Goal: Information Seeking & Learning: Understand process/instructions

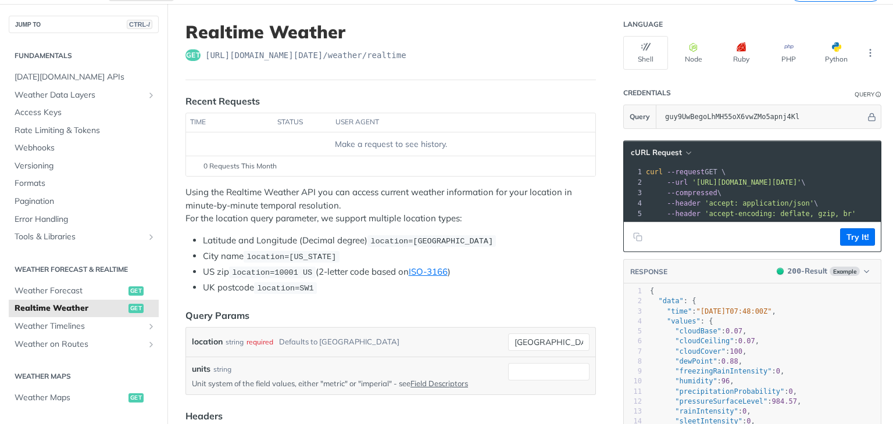
scroll to position [174, 0]
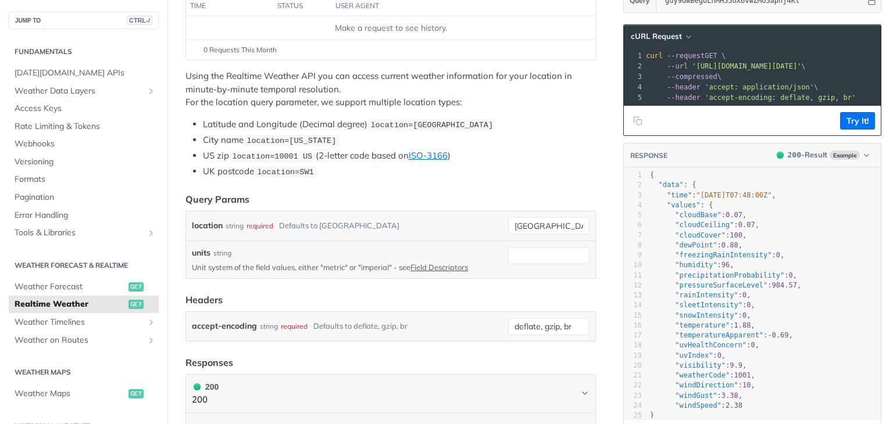
click at [737, 158] on header "RESPONSE 200 - Result Example" at bounding box center [752, 156] width 257 height 24
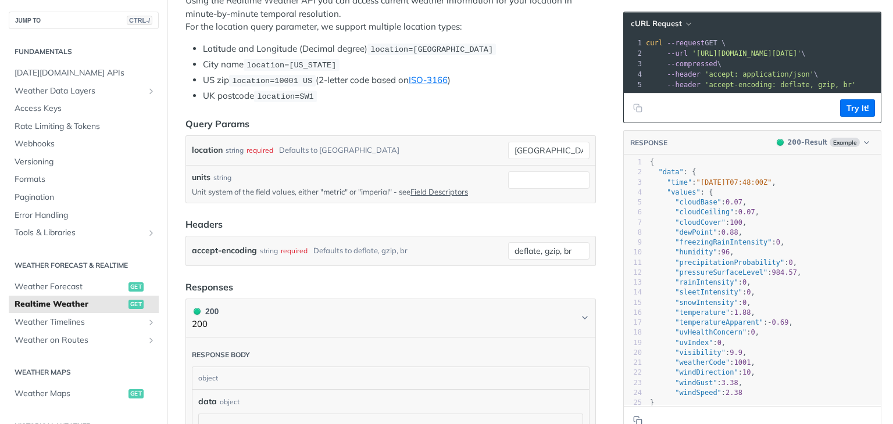
scroll to position [116, 0]
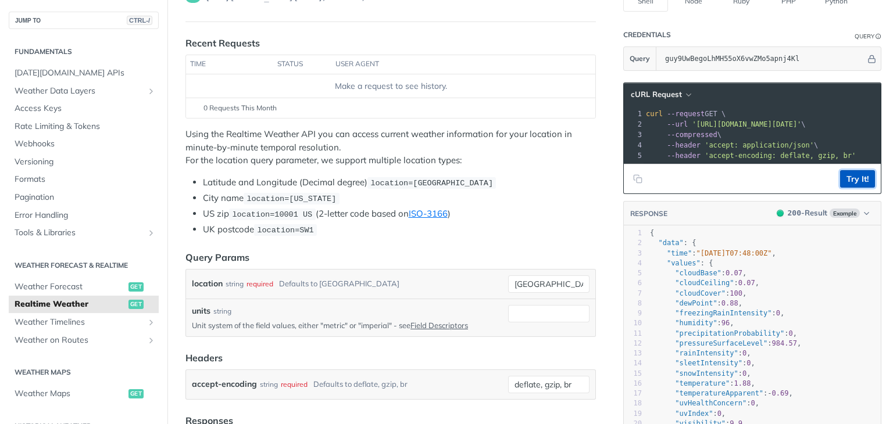
click at [852, 184] on button "Try It!" at bounding box center [857, 178] width 35 height 17
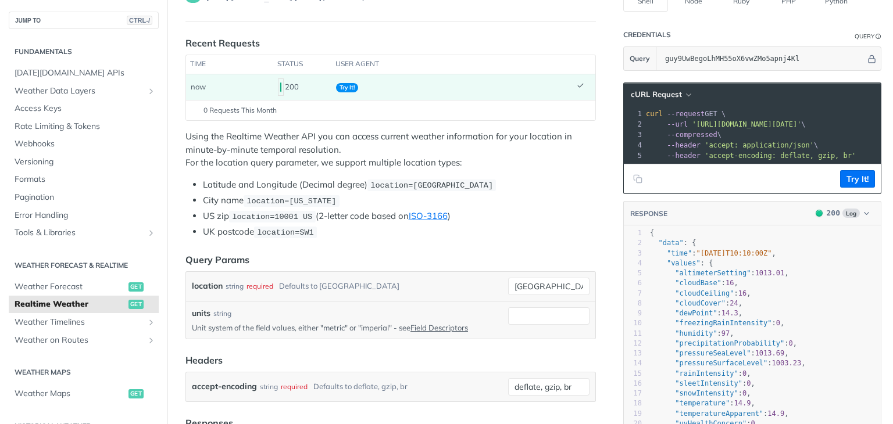
scroll to position [0, 0]
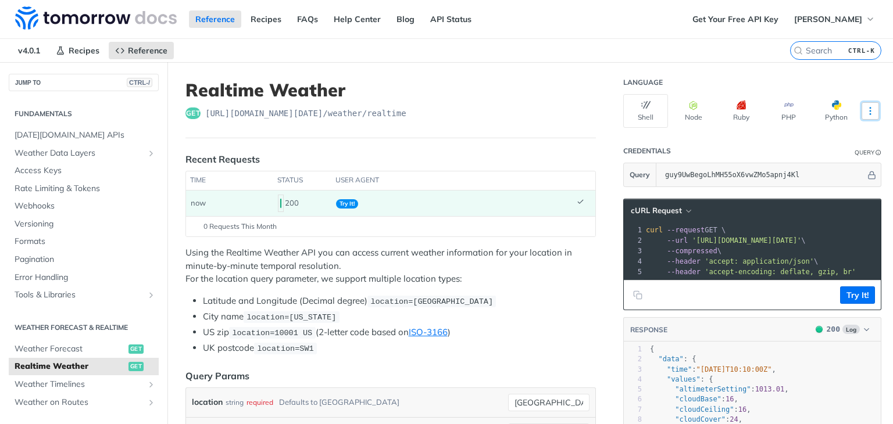
click at [862, 110] on button "More Languages" at bounding box center [870, 110] width 17 height 17
click at [772, 107] on button "PHP" at bounding box center [788, 111] width 45 height 34
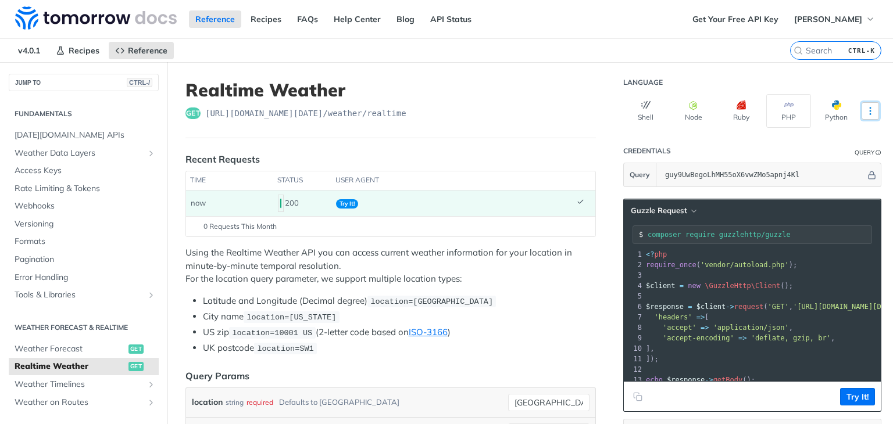
click at [865, 109] on icon "More ellipsis" at bounding box center [870, 111] width 10 height 10
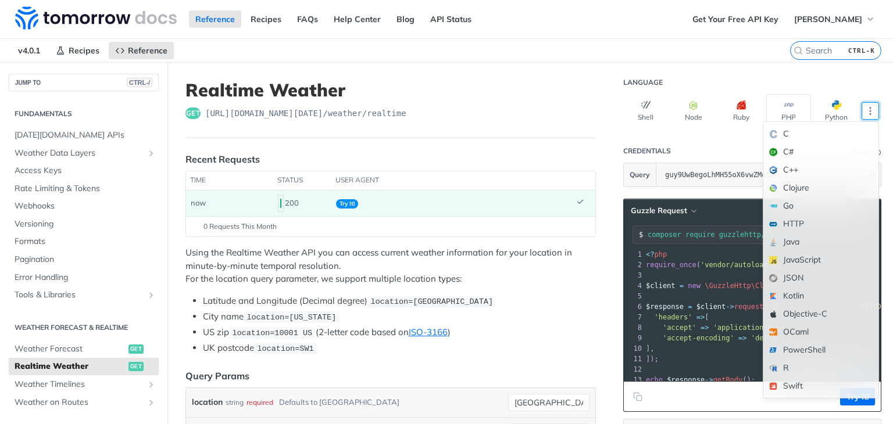
click at [772, 114] on button "PHP" at bounding box center [788, 111] width 45 height 34
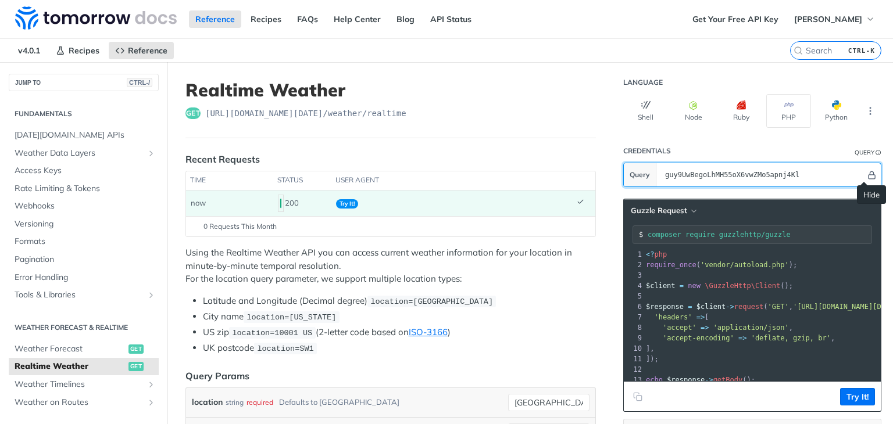
click at [869, 173] on icon "Hide" at bounding box center [872, 176] width 6 height 8
click at [869, 173] on icon "Show" at bounding box center [873, 175] width 8 height 8
